Goal: Information Seeking & Learning: Learn about a topic

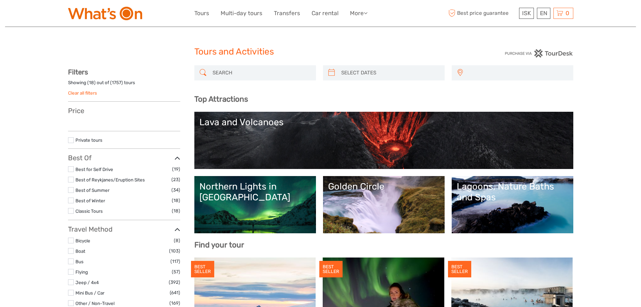
select select
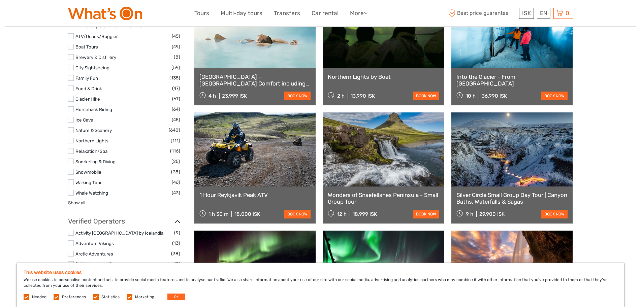
scroll to position [606, 0]
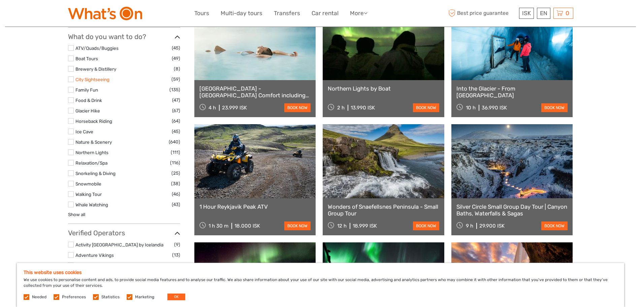
click at [85, 80] on link "City Sightseeing" at bounding box center [92, 79] width 34 height 5
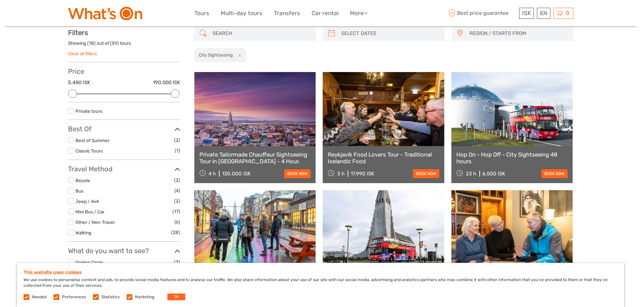
scroll to position [38, 0]
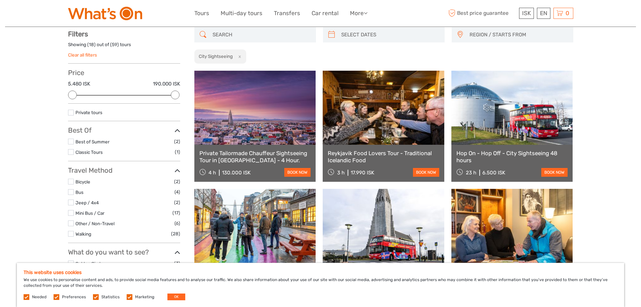
click at [499, 153] on link "Hop On - Hop Off - City Sightseeing 48 hours" at bounding box center [513, 157] width 112 height 14
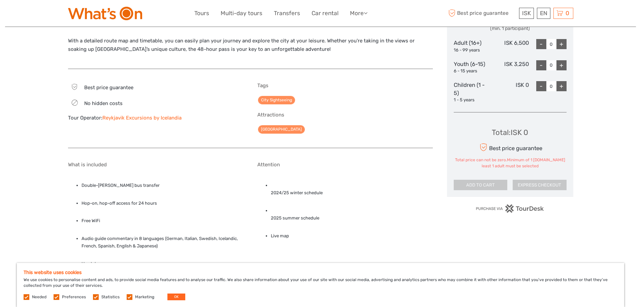
scroll to position [303, 0]
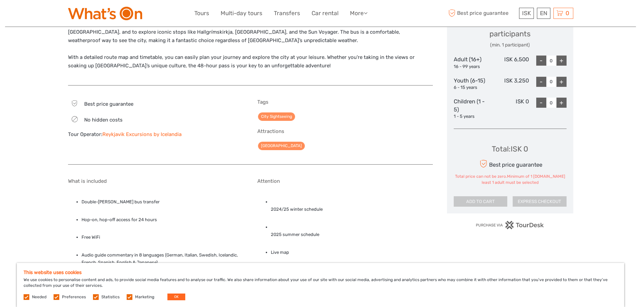
click at [141, 134] on link "Reykjavik Excursions by Icelandia" at bounding box center [141, 134] width 79 height 6
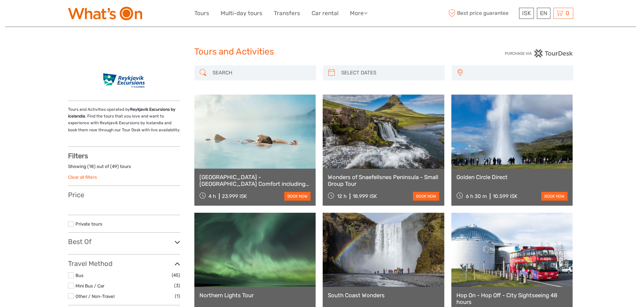
select select
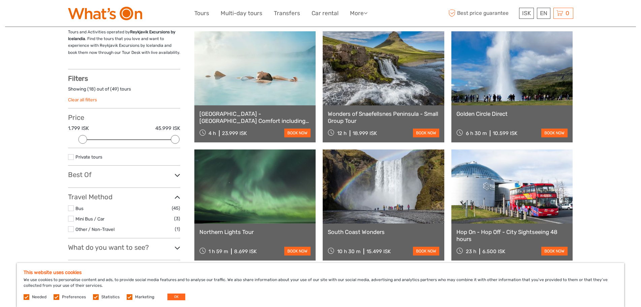
scroll to position [135, 0]
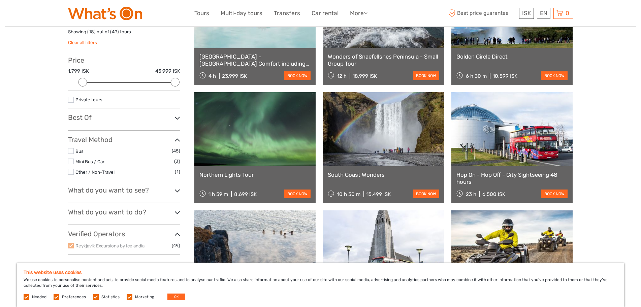
click at [514, 169] on div "Hop On - Hop Off - City Sightseeing 48 hours 23 h 6.500 ISK book now" at bounding box center [512, 184] width 122 height 37
click at [504, 175] on link "Hop On - Hop Off - City Sightseeing 48 hours" at bounding box center [513, 178] width 112 height 14
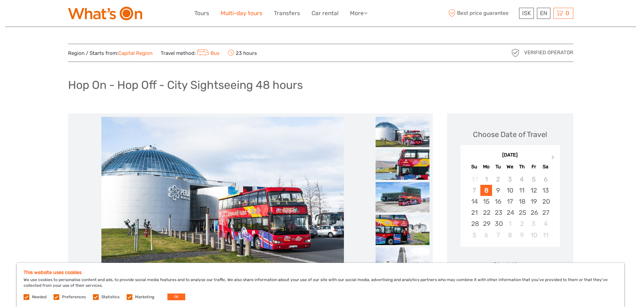
click at [245, 13] on link "Multi-day tours" at bounding box center [242, 13] width 42 height 10
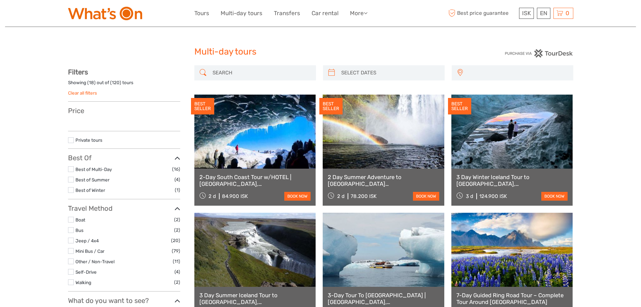
select select
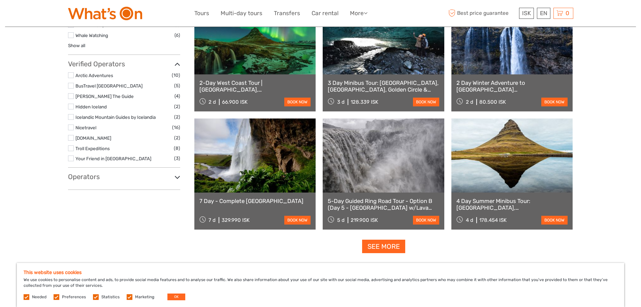
scroll to position [438, 0]
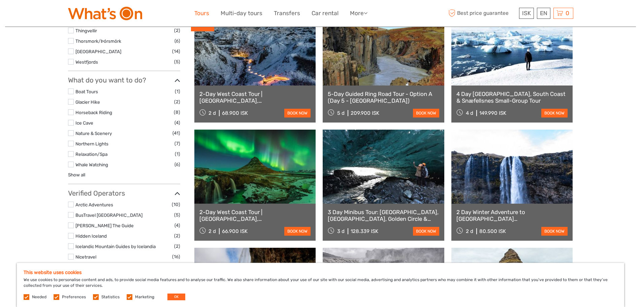
click at [200, 13] on link "Tours" at bounding box center [201, 13] width 15 height 10
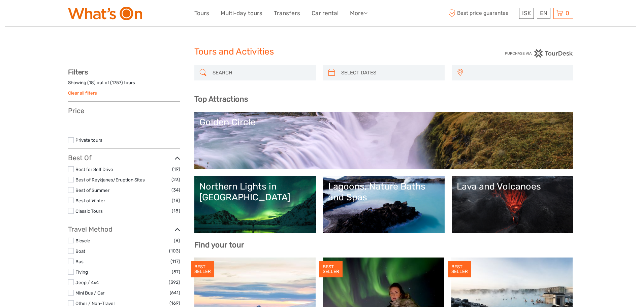
select select
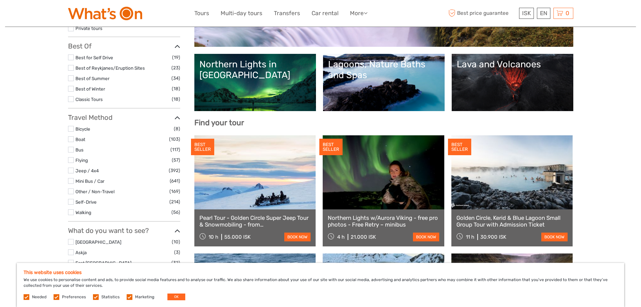
scroll to position [135, 0]
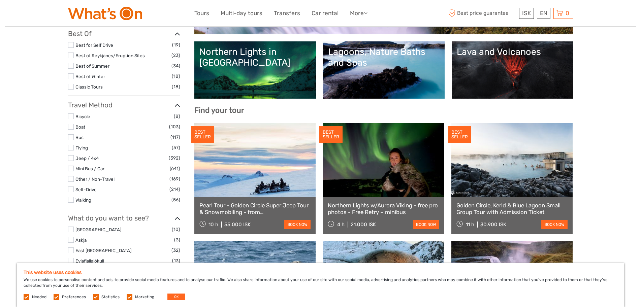
click at [72, 138] on label at bounding box center [71, 137] width 6 height 6
click at [0, 0] on input "checkbox" at bounding box center [0, 0] width 0 height 0
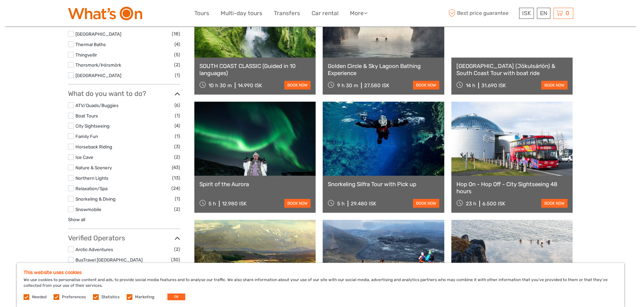
scroll to position [375, 0]
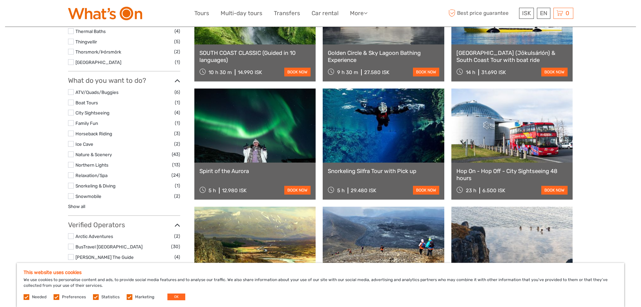
scroll to position [42, 0]
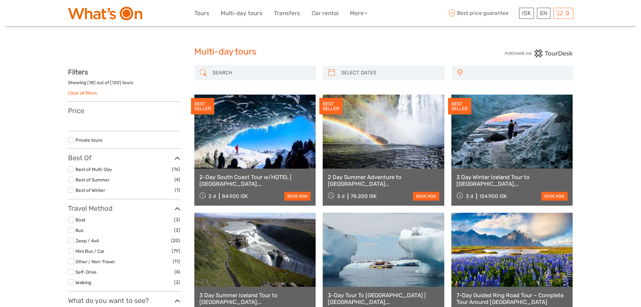
select select
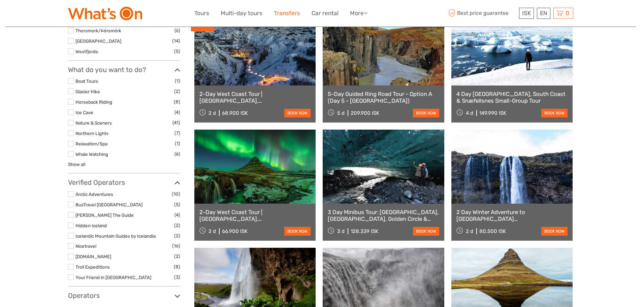
select select
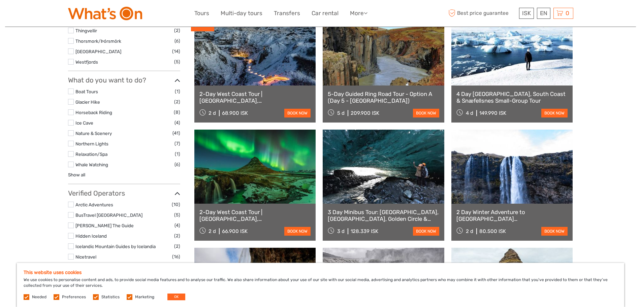
scroll to position [0, 0]
